Goal: Task Accomplishment & Management: Manage account settings

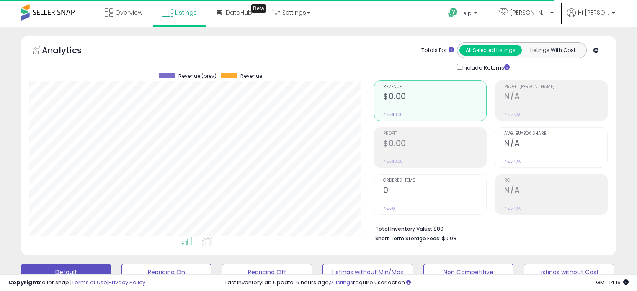
scroll to position [286, 0]
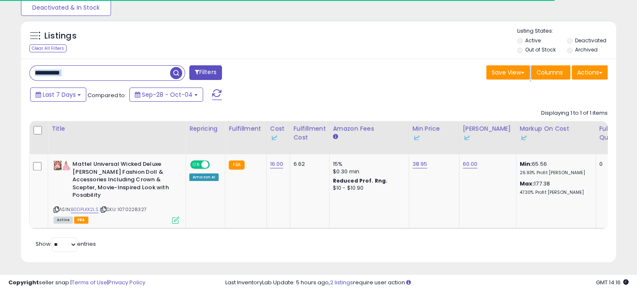
click at [148, 64] on div "**********" at bounding box center [318, 160] width 595 height 203
click at [137, 71] on input "**********" at bounding box center [100, 73] width 140 height 15
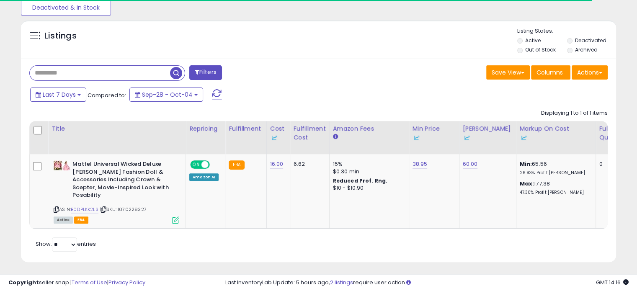
scroll to position [171, 348]
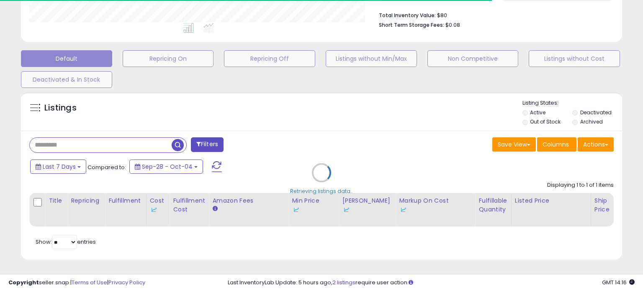
click at [538, 124] on div "Retrieving listings data.." at bounding box center [322, 179] width 614 height 182
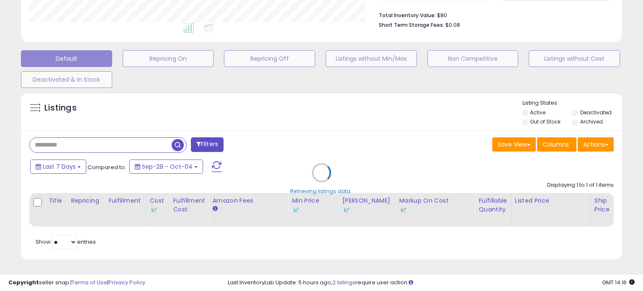
click at [535, 116] on div "Retrieving listings data.." at bounding box center [322, 179] width 614 height 182
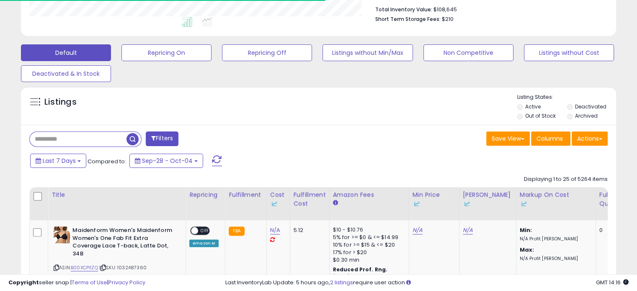
click at [535, 116] on label "Out of Stock" at bounding box center [540, 115] width 31 height 7
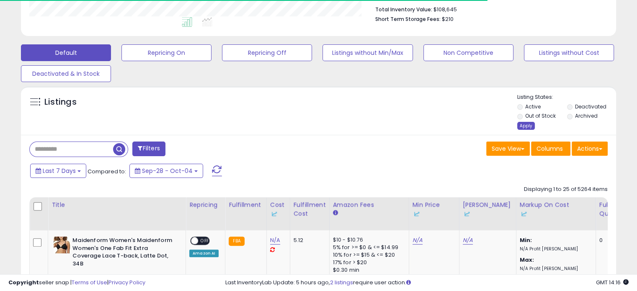
click at [526, 125] on div "Apply" at bounding box center [526, 126] width 18 height 8
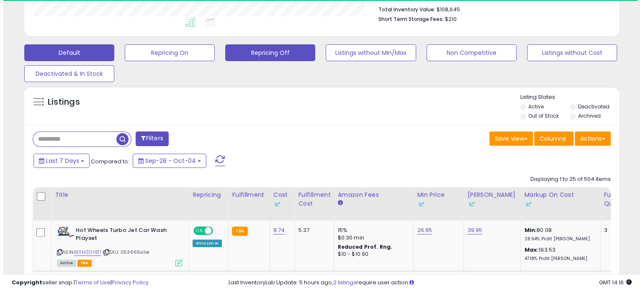
scroll to position [171, 344]
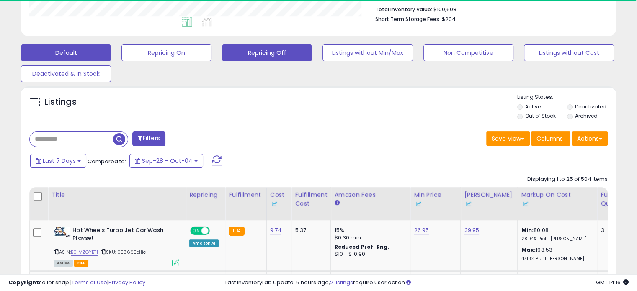
click at [270, 58] on button "Repricing Off" at bounding box center [267, 52] width 90 height 17
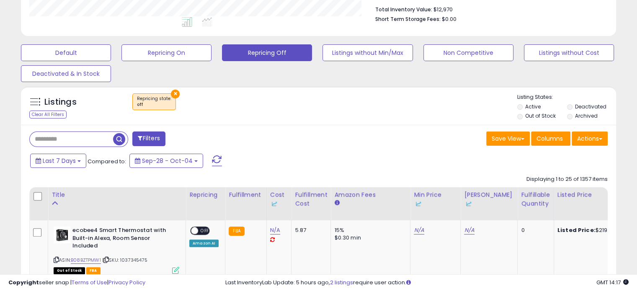
click at [545, 113] on label "Out of Stock" at bounding box center [540, 115] width 31 height 7
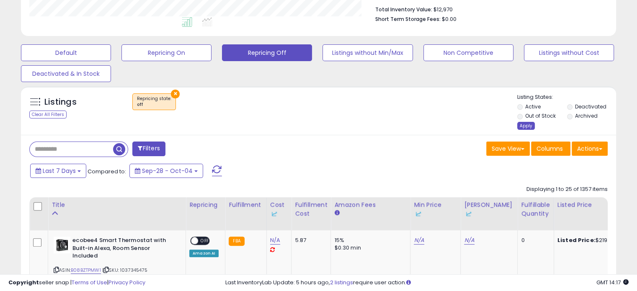
click at [528, 124] on div "Apply" at bounding box center [526, 126] width 18 height 8
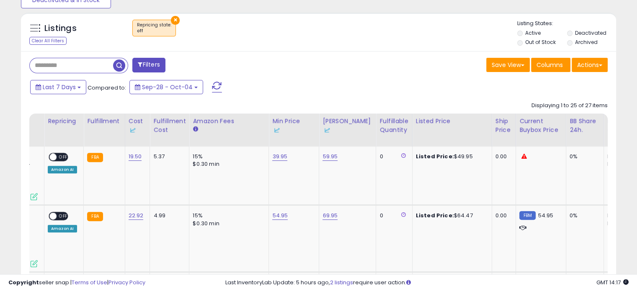
scroll to position [0, 0]
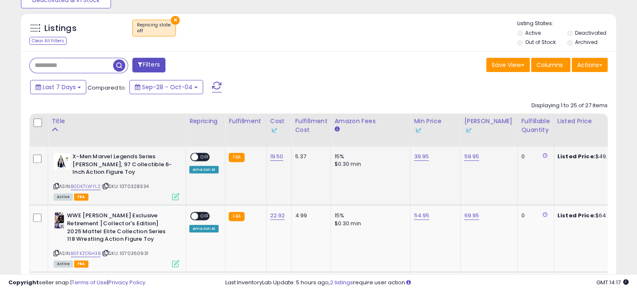
click at [200, 158] on span "OFF" at bounding box center [204, 157] width 13 height 7
click at [203, 214] on span "OFF" at bounding box center [204, 216] width 13 height 7
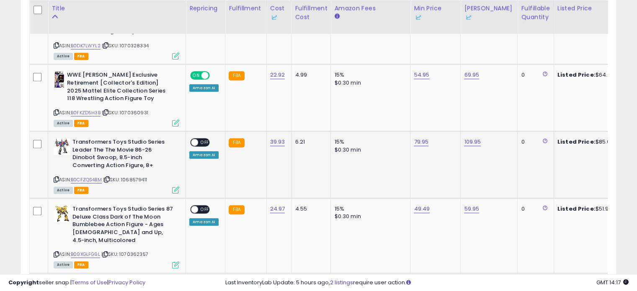
click at [201, 142] on span "OFF" at bounding box center [204, 142] width 13 height 7
click at [200, 209] on span "OFF" at bounding box center [204, 209] width 13 height 7
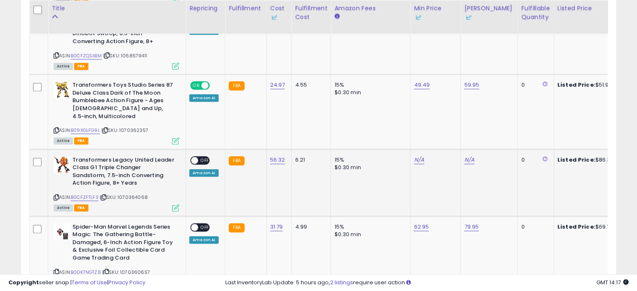
click at [201, 157] on span "OFF" at bounding box center [204, 160] width 13 height 7
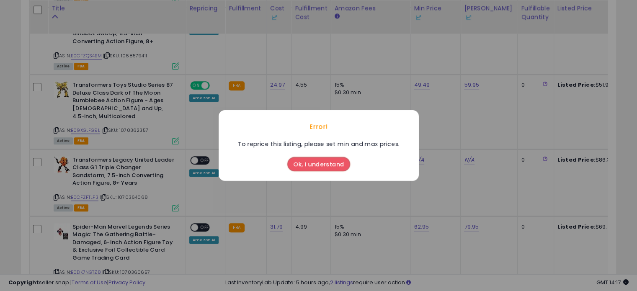
click at [319, 167] on button "Ok, I understand" at bounding box center [318, 164] width 63 height 14
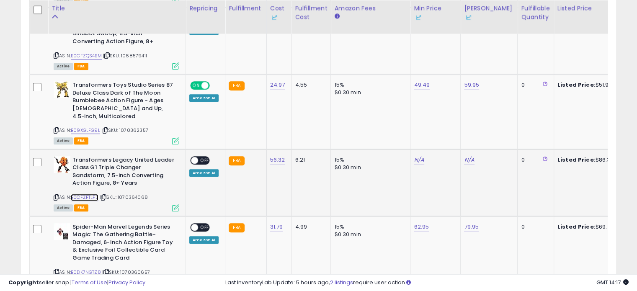
click at [80, 194] on link "B0CFZFTLF3" at bounding box center [85, 197] width 28 height 7
click at [421, 149] on td "N/A" at bounding box center [435, 182] width 50 height 67
click at [417, 156] on link "N/A" at bounding box center [419, 160] width 10 height 8
type input "*****"
click button "submit" at bounding box center [439, 122] width 14 height 13
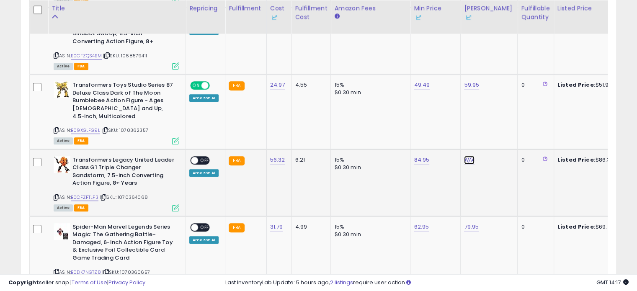
click at [467, 156] on link "N/A" at bounding box center [469, 160] width 10 height 8
type input "*****"
click button "submit" at bounding box center [489, 122] width 14 height 13
click at [205, 157] on span "OFF" at bounding box center [204, 160] width 13 height 7
click at [200, 224] on span "OFF" at bounding box center [204, 227] width 13 height 7
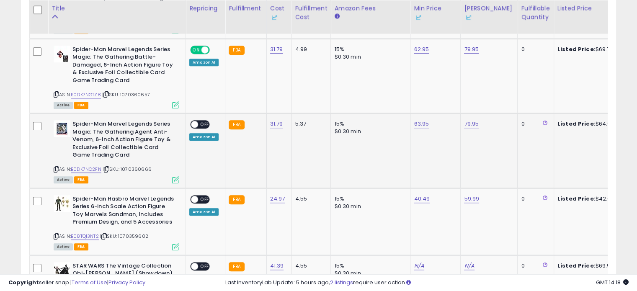
click at [203, 121] on span "OFF" at bounding box center [204, 124] width 13 height 7
click at [203, 195] on div "ON OFF" at bounding box center [200, 199] width 20 height 9
click at [202, 196] on span "OFF" at bounding box center [204, 199] width 13 height 7
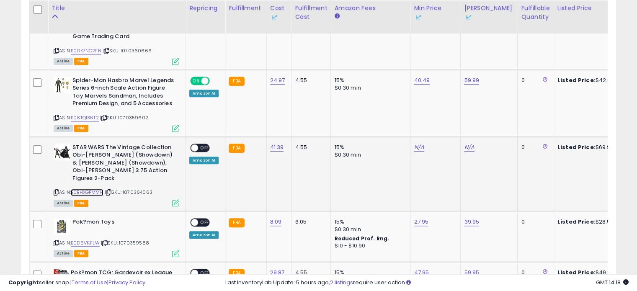
click at [93, 189] on link "B0BHXGPMMH" at bounding box center [87, 192] width 33 height 7
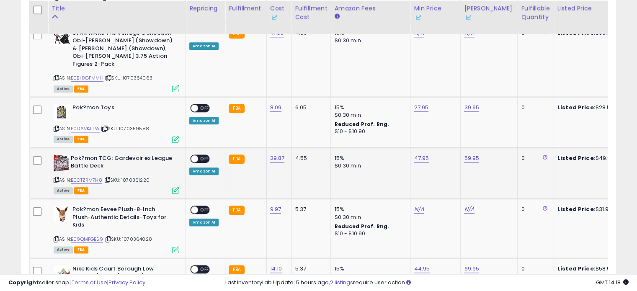
click at [207, 155] on span "OFF" at bounding box center [204, 158] width 13 height 7
click at [198, 105] on span "OFF" at bounding box center [204, 108] width 13 height 7
click at [203, 206] on span "OFF" at bounding box center [204, 209] width 13 height 7
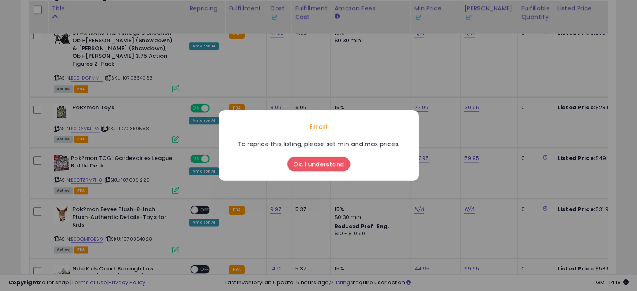
click at [307, 152] on div "Ok, I understand" at bounding box center [318, 162] width 67 height 23
click at [311, 165] on button "Ok, I understand" at bounding box center [318, 164] width 63 height 14
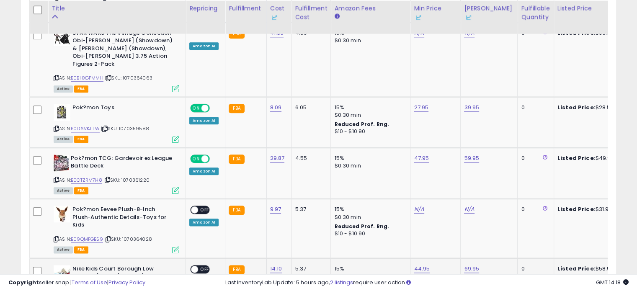
click at [202, 265] on span "OFF" at bounding box center [204, 268] width 13 height 7
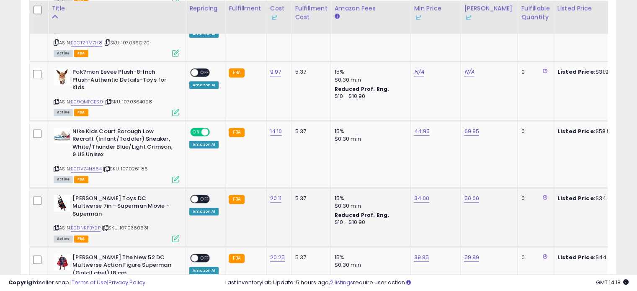
click at [201, 195] on span "OFF" at bounding box center [204, 198] width 13 height 7
click at [200, 254] on span "OFF" at bounding box center [204, 257] width 13 height 7
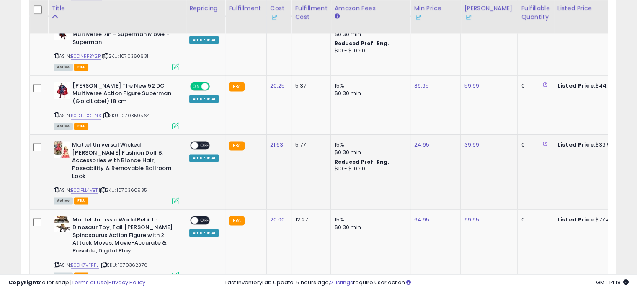
click at [198, 142] on span "OFF" at bounding box center [204, 145] width 13 height 7
click at [198, 216] on div "ON OFF" at bounding box center [200, 220] width 20 height 9
click at [197, 216] on div "ON OFF" at bounding box center [191, 219] width 20 height 7
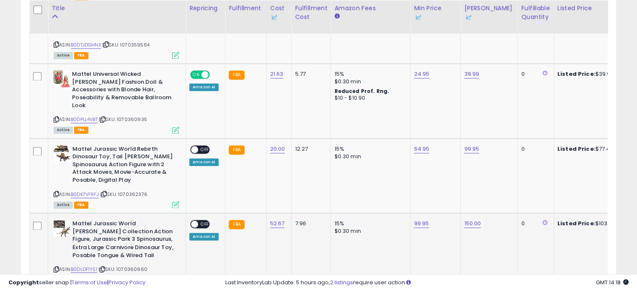
click at [204, 221] on span "OFF" at bounding box center [204, 224] width 13 height 7
click at [198, 145] on div "ON OFF Amazon AI" at bounding box center [203, 155] width 29 height 20
click at [201, 146] on span "OFF" at bounding box center [204, 149] width 13 height 7
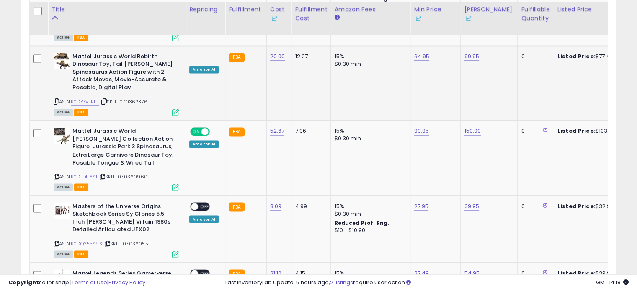
scroll to position [1442, 0]
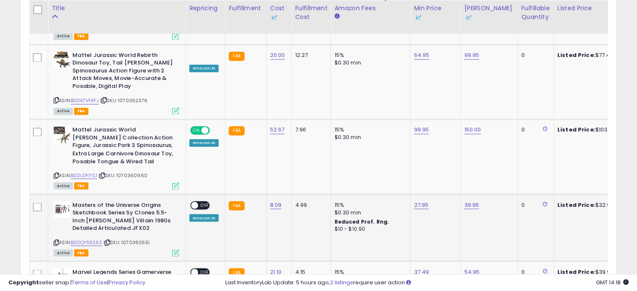
click at [204, 201] on span "OFF" at bounding box center [204, 204] width 13 height 7
click at [196, 268] on span at bounding box center [194, 271] width 7 height 7
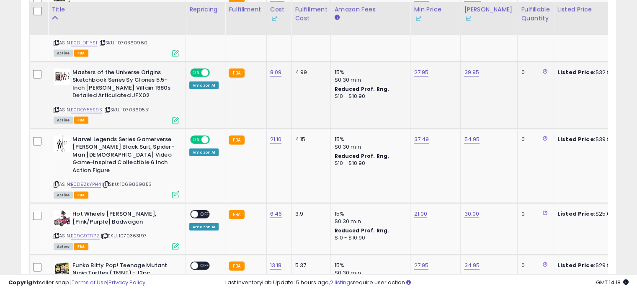
scroll to position [1576, 0]
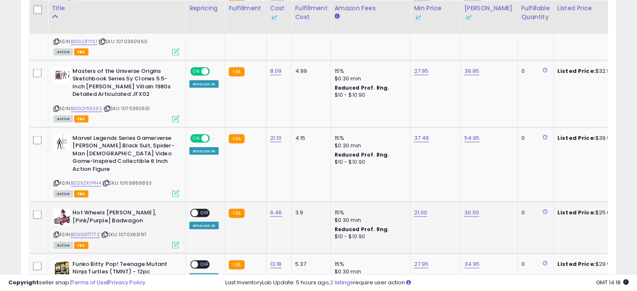
click at [196, 209] on span at bounding box center [194, 212] width 7 height 7
click at [196, 260] on span at bounding box center [194, 263] width 7 height 7
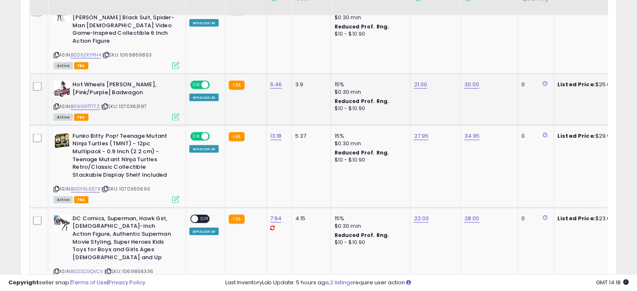
scroll to position [1704, 0]
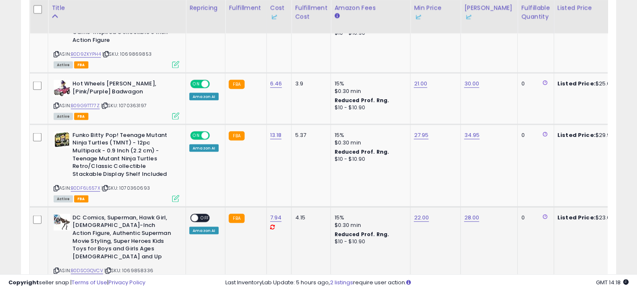
click at [204, 214] on span "OFF" at bounding box center [204, 217] width 13 height 7
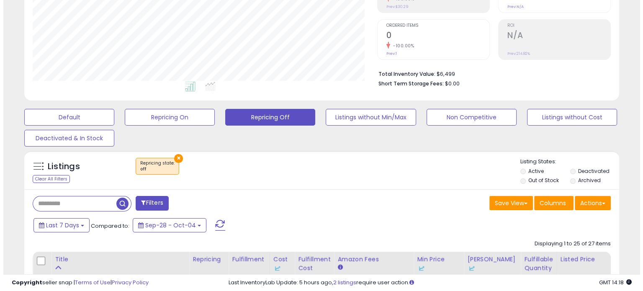
scroll to position [165, 0]
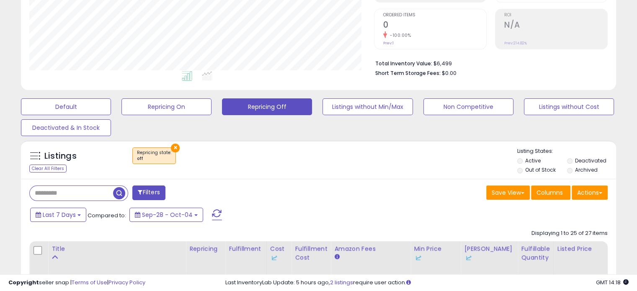
click at [116, 192] on span "button" at bounding box center [119, 193] width 12 height 12
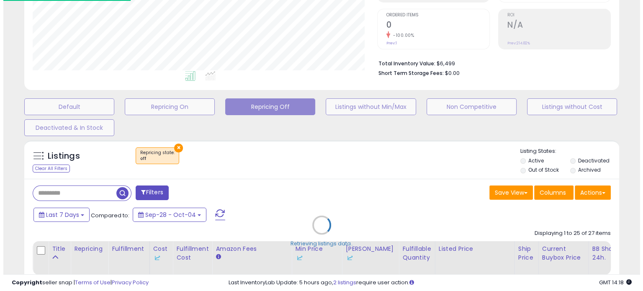
scroll to position [418523, 418346]
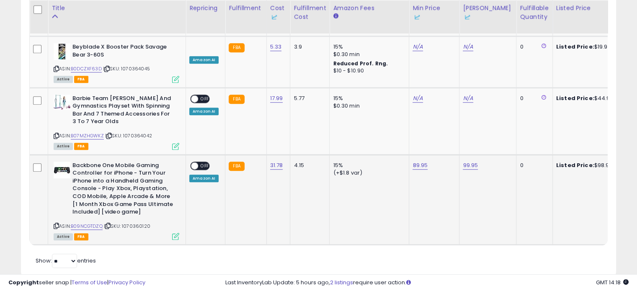
click at [203, 162] on span "OFF" at bounding box center [204, 165] width 13 height 7
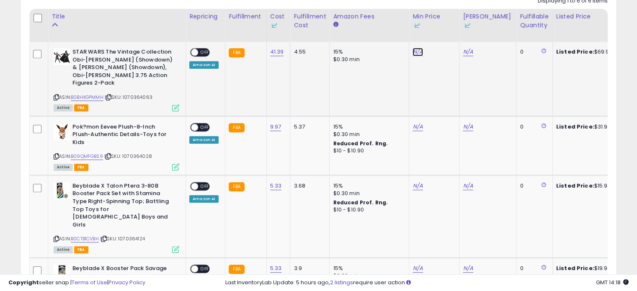
click at [415, 49] on link "N/A" at bounding box center [417, 52] width 10 height 8
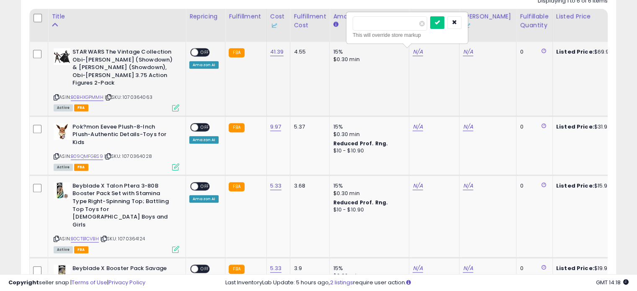
type input "*****"
click button "submit" at bounding box center [437, 22] width 14 height 13
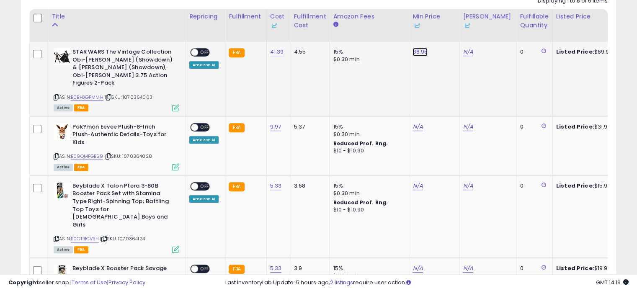
click at [415, 49] on link "68.95" at bounding box center [419, 52] width 15 height 8
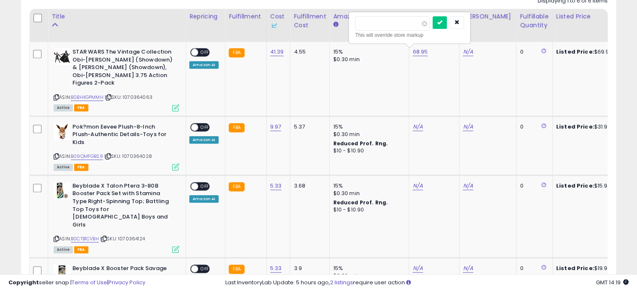
drag, startPoint x: 392, startPoint y: 20, endPoint x: 331, endPoint y: 27, distance: 61.1
click at [331, 27] on table "Title Repricing" at bounding box center [626, 238] width 1195 height 458
type input "*****"
click button "submit" at bounding box center [440, 22] width 14 height 13
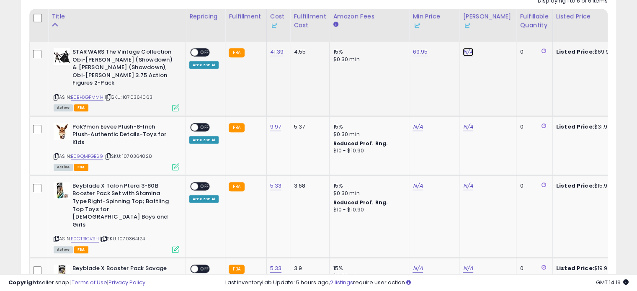
click at [467, 53] on link "N/A" at bounding box center [468, 52] width 10 height 8
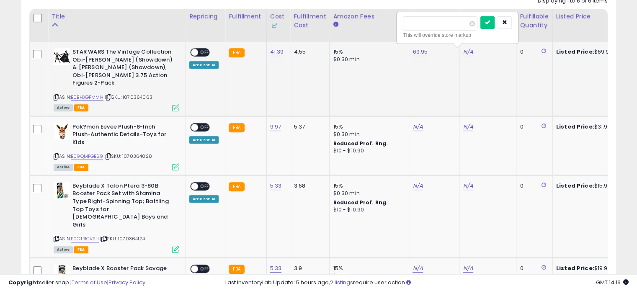
type input "*****"
click button "submit" at bounding box center [487, 22] width 14 height 13
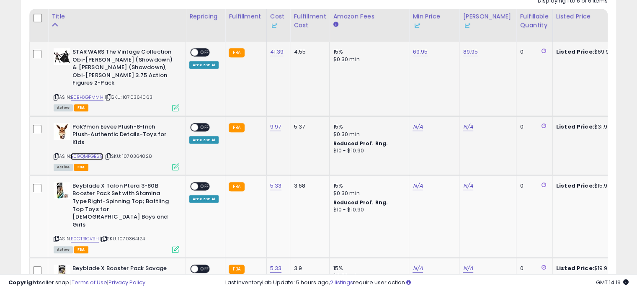
click at [97, 153] on link "B09QMFGBS9" at bounding box center [87, 156] width 32 height 7
click at [412, 123] on link "N/A" at bounding box center [417, 127] width 10 height 8
type input "*****"
click button "submit" at bounding box center [437, 89] width 14 height 13
click at [465, 123] on link "N/A" at bounding box center [468, 127] width 10 height 8
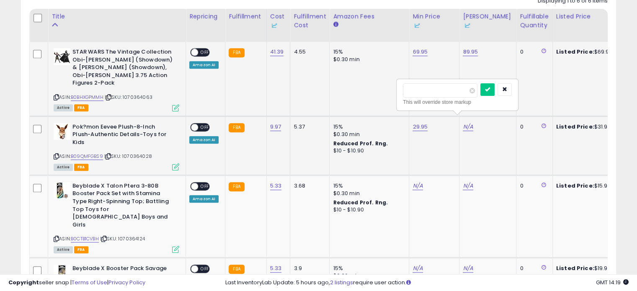
type input "*****"
click button "submit" at bounding box center [487, 89] width 14 height 13
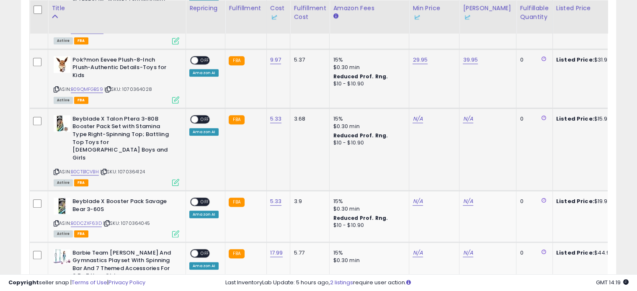
click at [97, 152] on div "ASIN: B0CTB1CVBH | SKU: 1070364124 Active FBA" at bounding box center [117, 150] width 126 height 70
click at [93, 168] on link "B0CTB1CVBH" at bounding box center [85, 171] width 28 height 7
click at [91, 220] on link "B0DCZXF63D" at bounding box center [86, 223] width 31 height 7
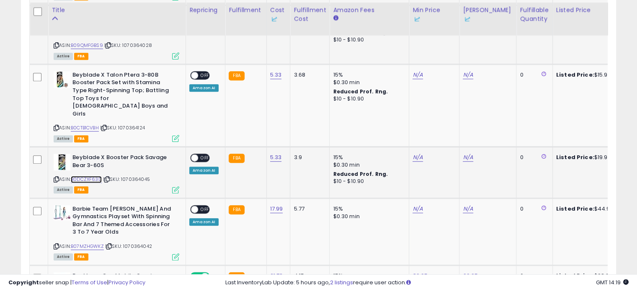
scroll to position [512, 0]
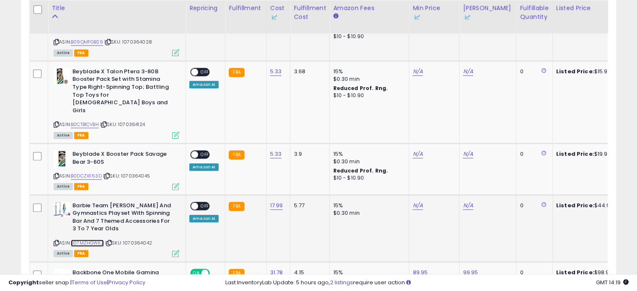
click at [92, 239] on link "B07MZHGWKZ" at bounding box center [87, 242] width 33 height 7
click at [414, 150] on link "N/A" at bounding box center [417, 154] width 10 height 8
type input "****"
click button "submit" at bounding box center [437, 101] width 14 height 13
click at [463, 150] on link "N/A" at bounding box center [468, 154] width 10 height 8
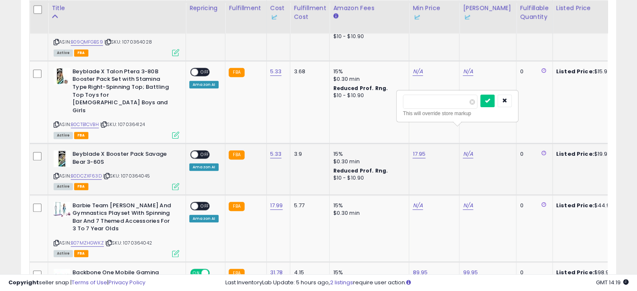
type input "*****"
click button "submit" at bounding box center [487, 101] width 14 height 13
click at [415, 67] on link "N/A" at bounding box center [417, 71] width 10 height 8
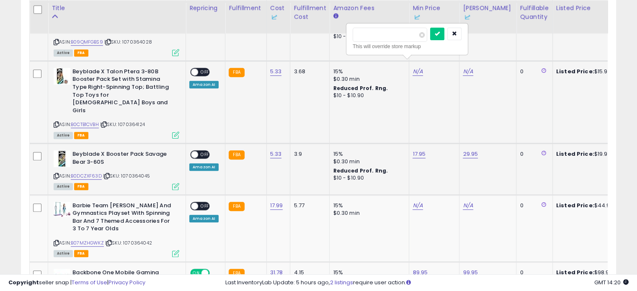
type input "*****"
click button "submit" at bounding box center [437, 34] width 14 height 13
click at [466, 67] on link "N/A" at bounding box center [468, 71] width 10 height 8
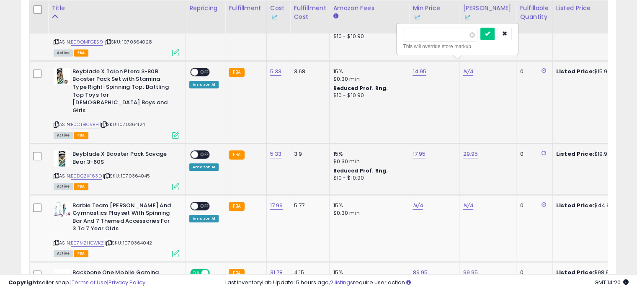
type input "*****"
click button "submit" at bounding box center [487, 34] width 14 height 13
click at [414, 201] on link "N/A" at bounding box center [417, 205] width 10 height 8
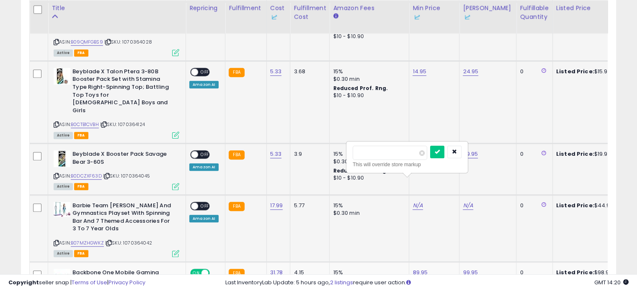
type input "*****"
click button "submit" at bounding box center [437, 152] width 14 height 13
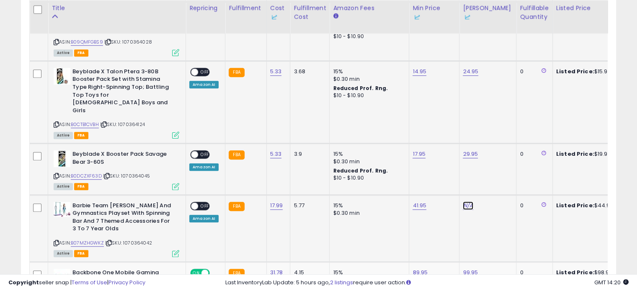
click at [463, 201] on link "N/A" at bounding box center [468, 205] width 10 height 8
type input "*****"
click button "submit" at bounding box center [487, 152] width 14 height 13
click at [201, 151] on span "OFF" at bounding box center [204, 154] width 13 height 7
click at [193, 202] on span at bounding box center [194, 205] width 7 height 7
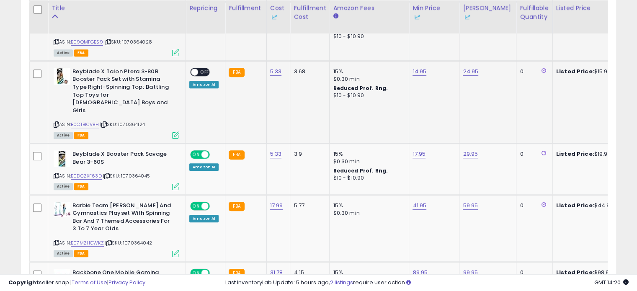
click at [202, 70] on div "ON OFF Amazon AI" at bounding box center [203, 78] width 29 height 20
click at [202, 69] on span "OFF" at bounding box center [204, 72] width 13 height 7
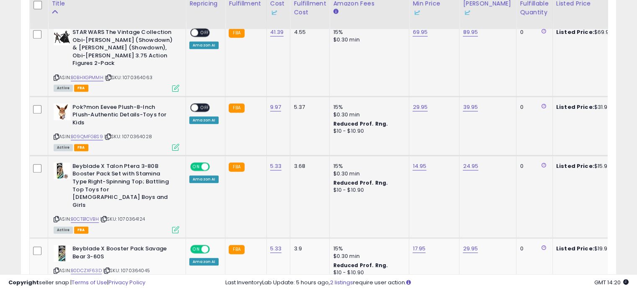
scroll to position [410, 0]
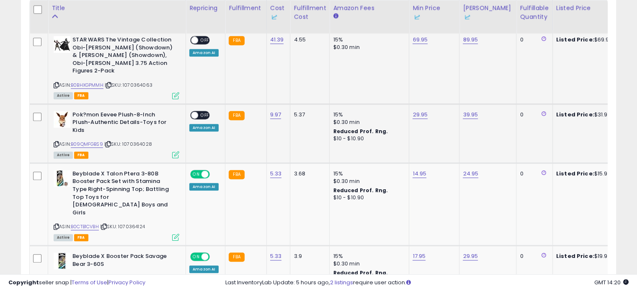
click at [202, 111] on span "OFF" at bounding box center [204, 114] width 13 height 7
click at [199, 38] on span "OFF" at bounding box center [204, 40] width 13 height 7
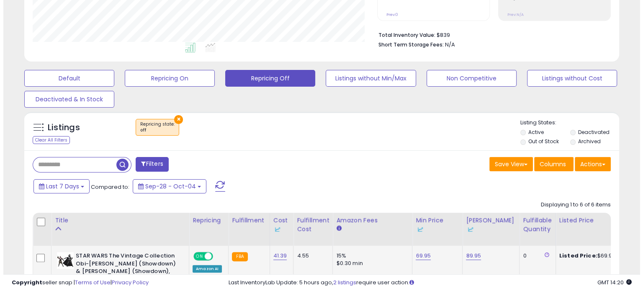
scroll to position [169, 0]
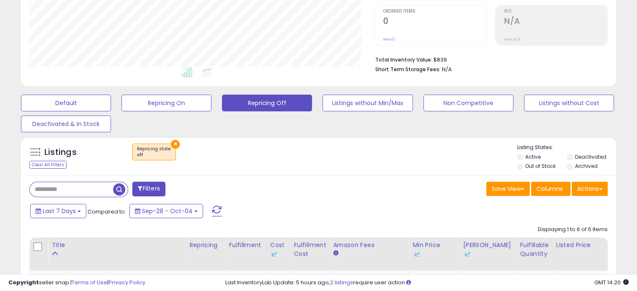
click at [120, 187] on span "button" at bounding box center [119, 189] width 12 height 12
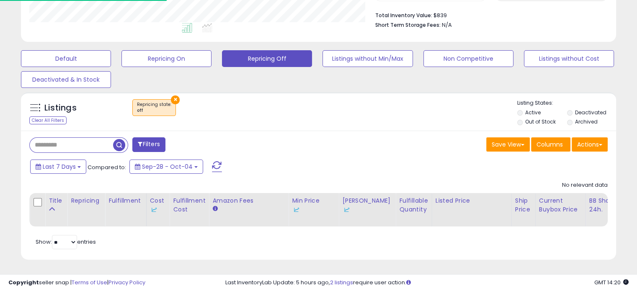
scroll to position [418523, 418350]
